Goal: Task Accomplishment & Management: Complete application form

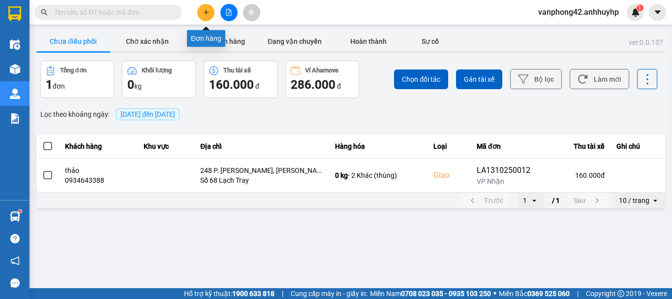
click at [209, 16] on button at bounding box center [205, 12] width 17 height 17
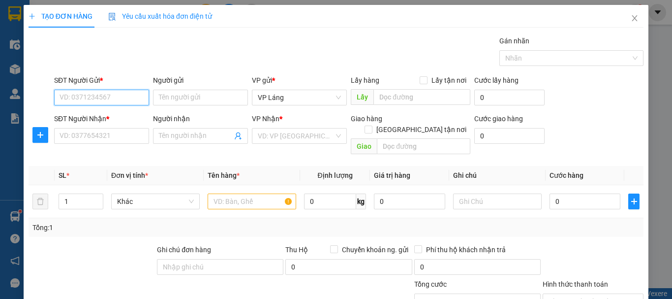
click at [130, 101] on input "SĐT Người Gửi *" at bounding box center [101, 98] width 95 height 16
type input "0968835216"
click at [98, 114] on div "0968835216 - Cường" at bounding box center [101, 117] width 82 height 11
type input "Cường"
type input "0968835216"
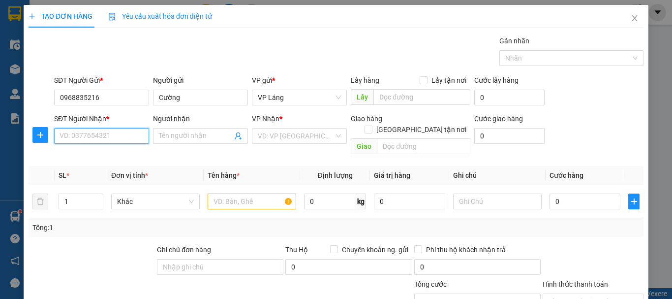
click at [105, 133] on input "SĐT Người Nhận *" at bounding box center [101, 136] width 95 height 16
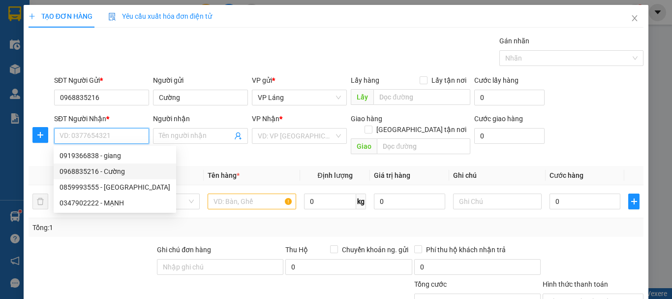
click at [121, 168] on div "0968835216 - Cường" at bounding box center [115, 171] width 111 height 11
type input "0968835216"
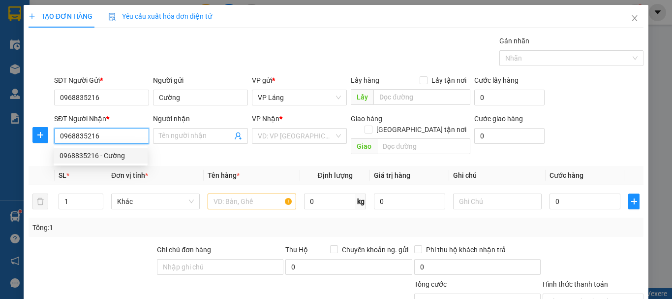
type input "Cường"
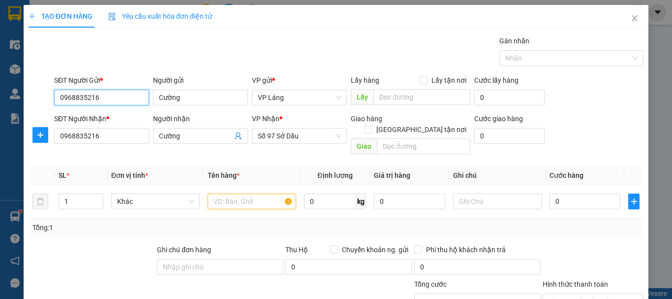
click at [117, 95] on input "0968835216" at bounding box center [101, 98] width 95 height 16
drag, startPoint x: 117, startPoint y: 95, endPoint x: 13, endPoint y: 84, distance: 104.4
click at [13, 84] on div "TẠO ĐƠN HÀNG Yêu cầu xuất hóa đơn điện tử Transit Pickup Surcharge Ids Transit …" at bounding box center [336, 149] width 672 height 299
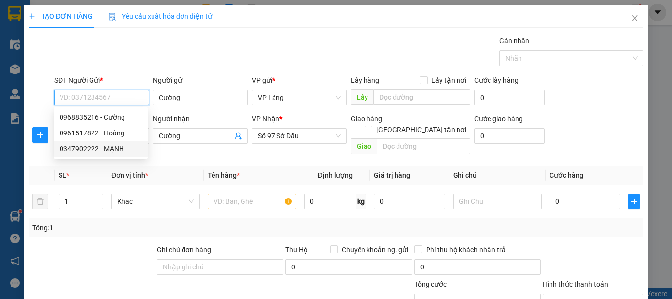
click at [81, 144] on div "0347902222 - MẠNH" at bounding box center [101, 148] width 82 height 11
type input "0347902222"
type input "MẠNH"
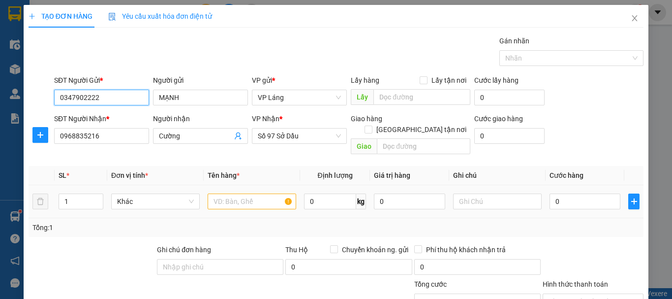
type input "0347902222"
click at [246, 194] on input "text" at bounding box center [252, 201] width 89 height 16
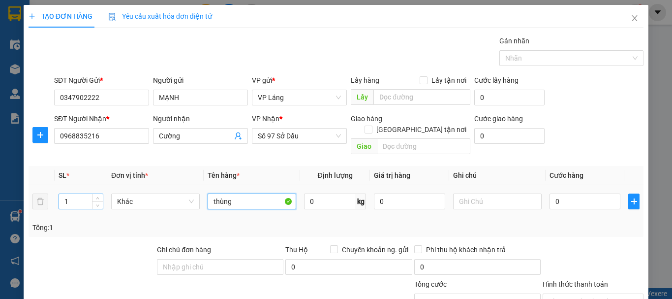
type input "thùng"
click at [82, 194] on input "1" at bounding box center [81, 201] width 44 height 15
type input "2"
click at [603, 193] on input "0" at bounding box center [585, 201] width 71 height 16
type input "1"
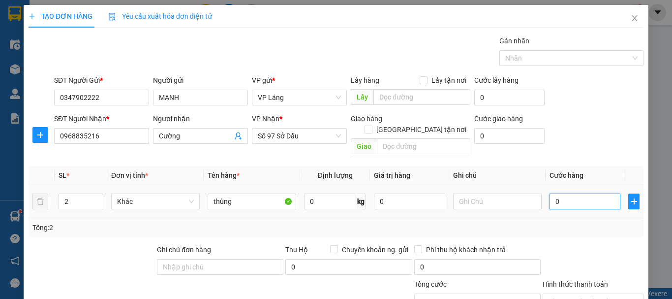
type input "1"
type input "16"
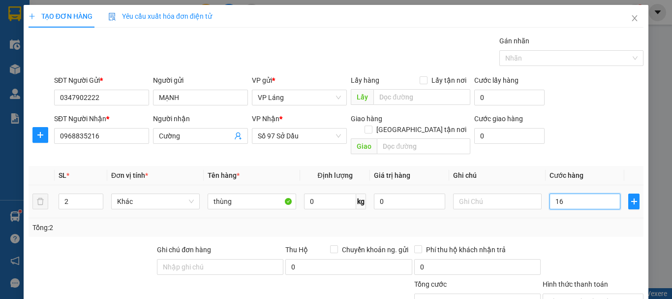
type input "160"
type input "1.600"
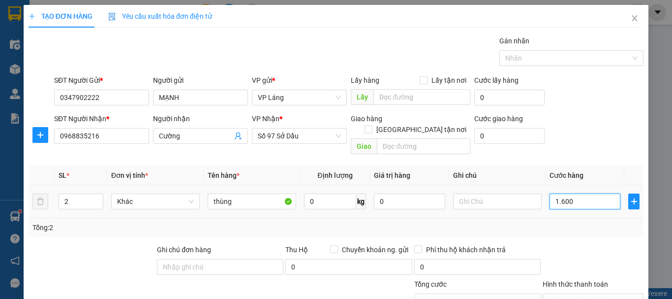
type input "1.600"
type input "16.000"
type input "160.000"
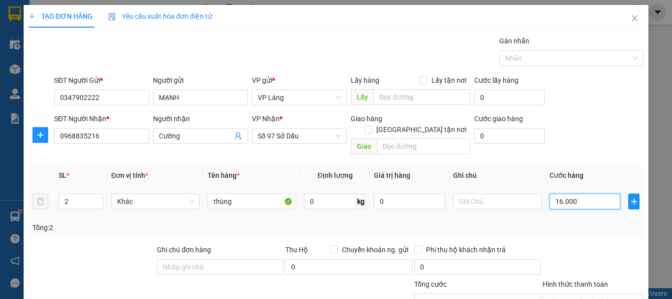
type input "160.000"
click at [587, 222] on div "Tổng: 2" at bounding box center [335, 227] width 607 height 11
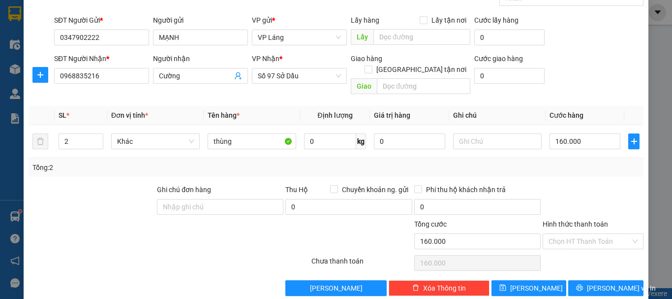
scroll to position [65, 0]
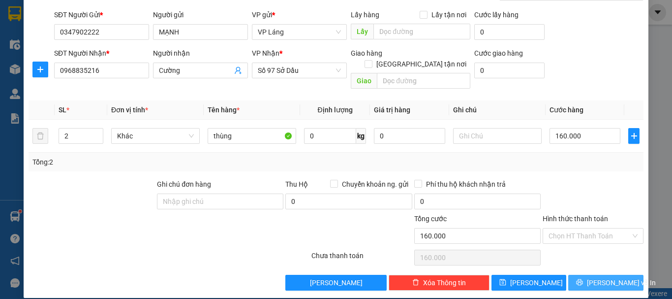
click at [609, 277] on span "[PERSON_NAME] và In" at bounding box center [621, 282] width 69 height 11
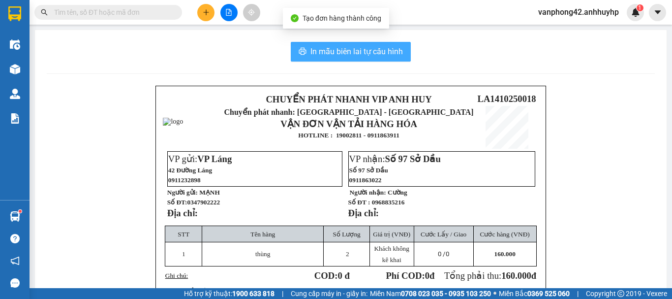
click at [347, 55] on span "In mẫu biên lai tự cấu hình" at bounding box center [356, 51] width 92 height 12
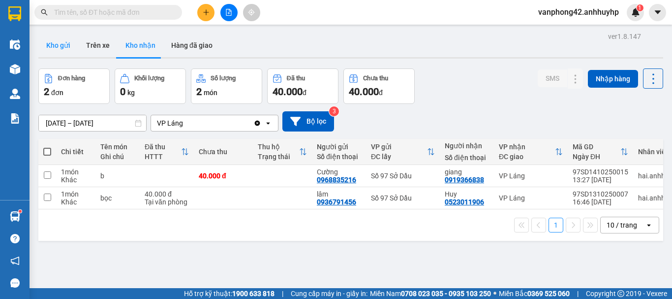
click at [52, 39] on button "Kho gửi" at bounding box center [58, 45] width 40 height 24
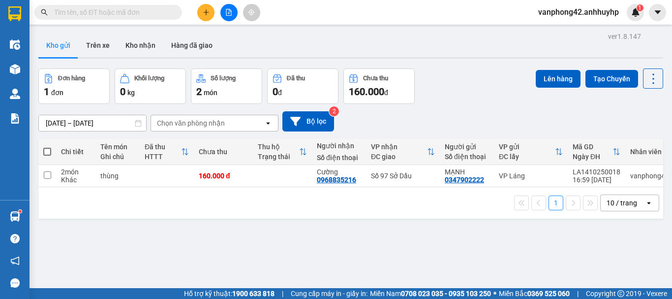
scroll to position [0, 48]
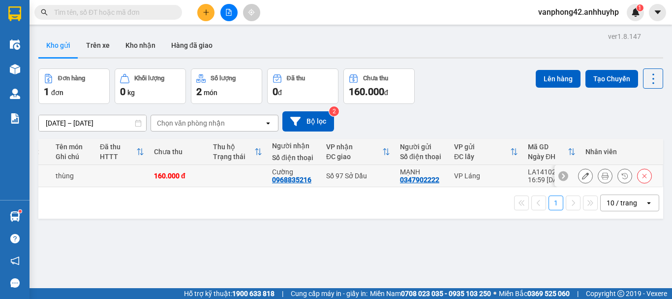
click at [528, 170] on div "LA1410250018" at bounding box center [552, 172] width 48 height 8
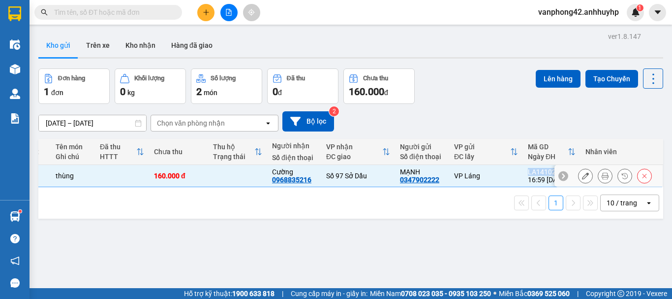
click at [528, 170] on div "LA1410250018" at bounding box center [552, 172] width 48 height 8
checkbox input "false"
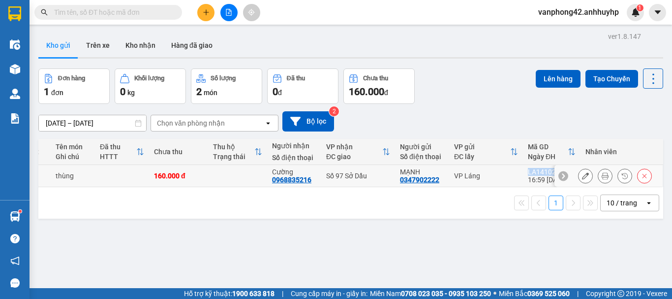
copy div "LA1410250018"
